Goal: Navigation & Orientation: Find specific page/section

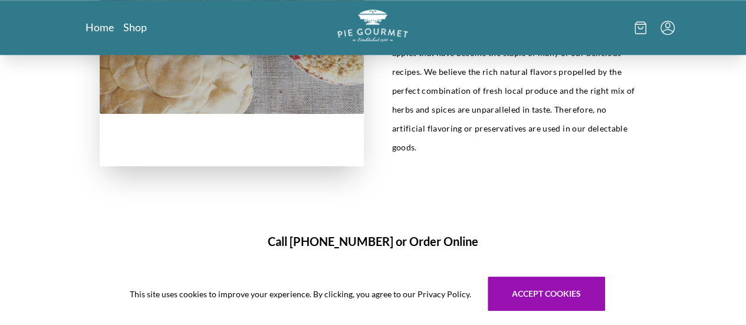
scroll to position [394, 0]
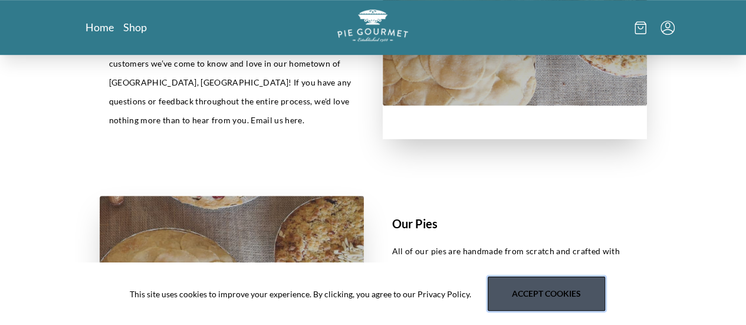
click at [553, 298] on button "Accept cookies" at bounding box center [545, 293] width 117 height 34
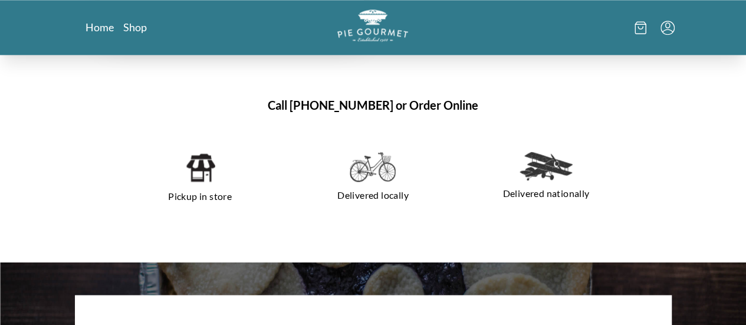
scroll to position [630, 0]
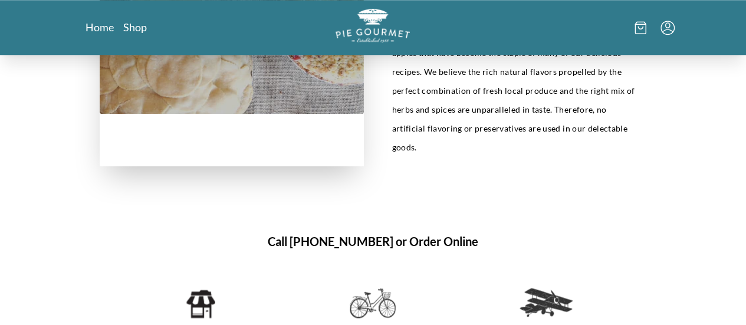
click at [363, 39] on img "Logo" at bounding box center [372, 25] width 74 height 34
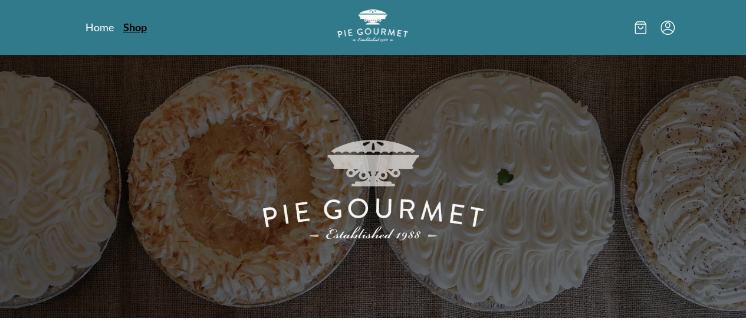
click at [123, 28] on link "Shop" at bounding box center [135, 27] width 24 height 14
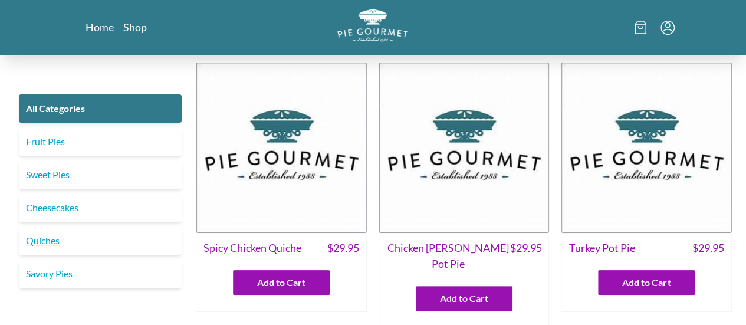
click at [39, 240] on link "Quiches" at bounding box center [100, 240] width 163 height 28
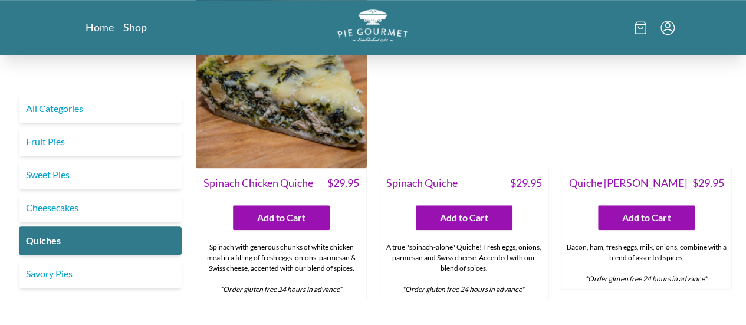
scroll to position [354, 0]
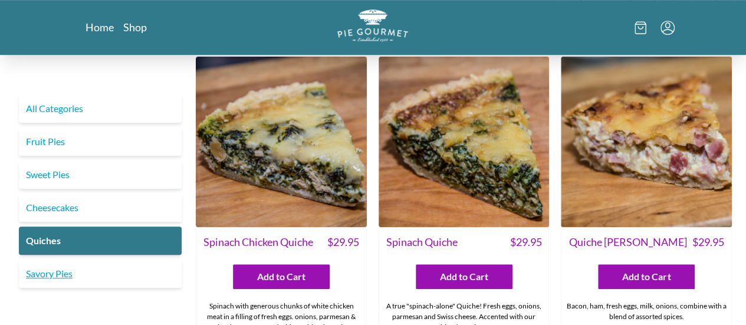
click at [40, 279] on link "Savory Pies" at bounding box center [100, 273] width 163 height 28
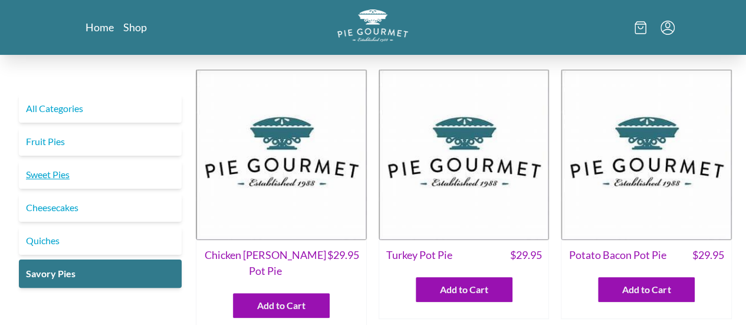
click at [68, 172] on link "Sweet Pies" at bounding box center [100, 174] width 163 height 28
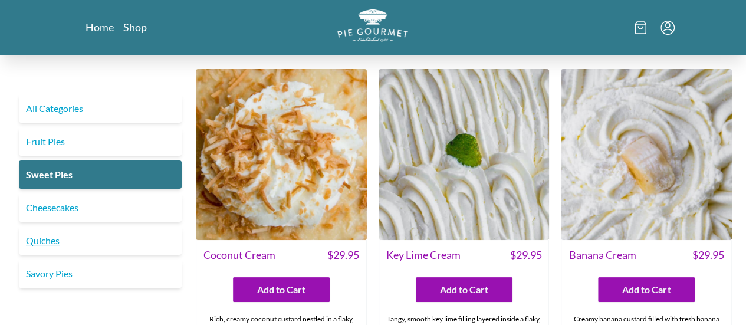
click at [46, 240] on link "Quiches" at bounding box center [100, 240] width 163 height 28
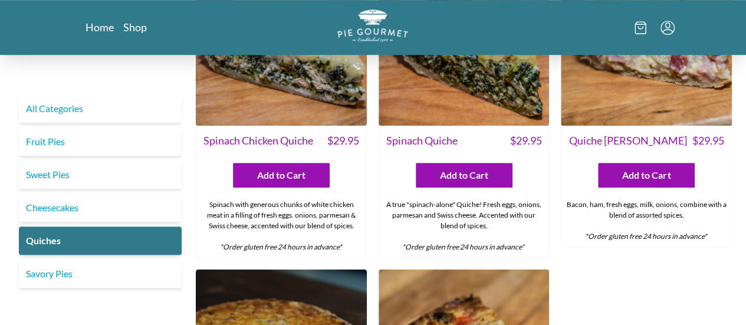
scroll to position [472, 0]
